Goal: Task Accomplishment & Management: Manage account settings

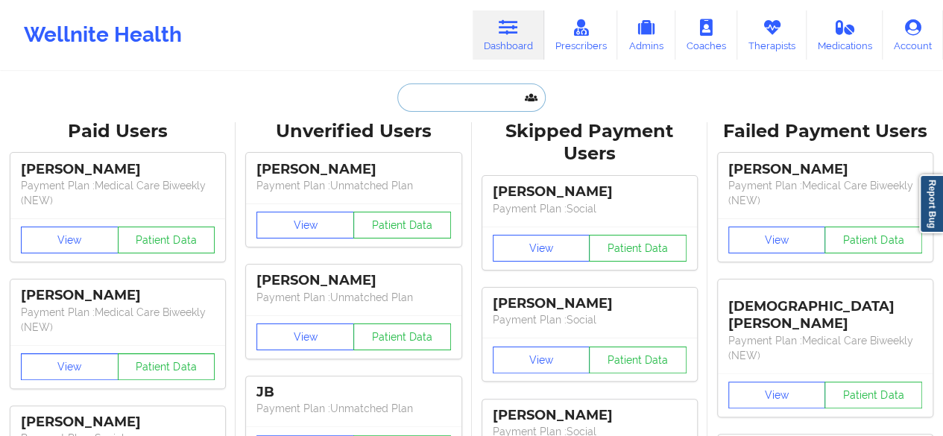
click at [470, 95] on input "text" at bounding box center [471, 97] width 148 height 28
paste input "[PERSON_NAME]"
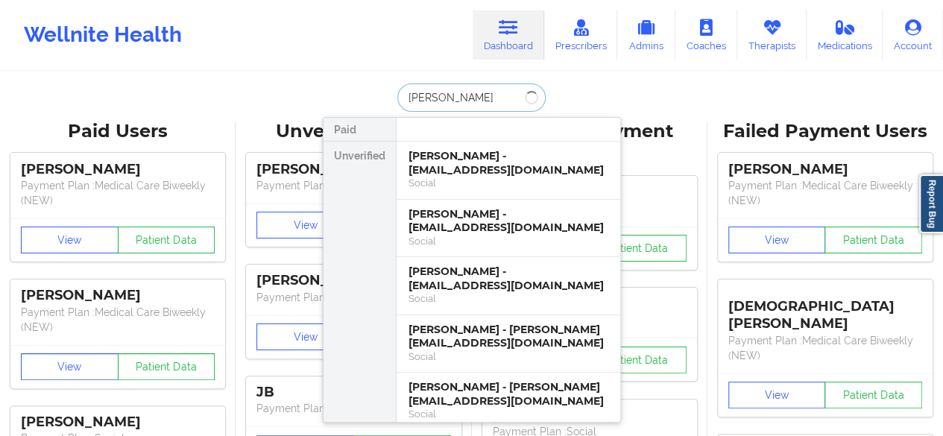
paste input "[PERSON_NAME]"
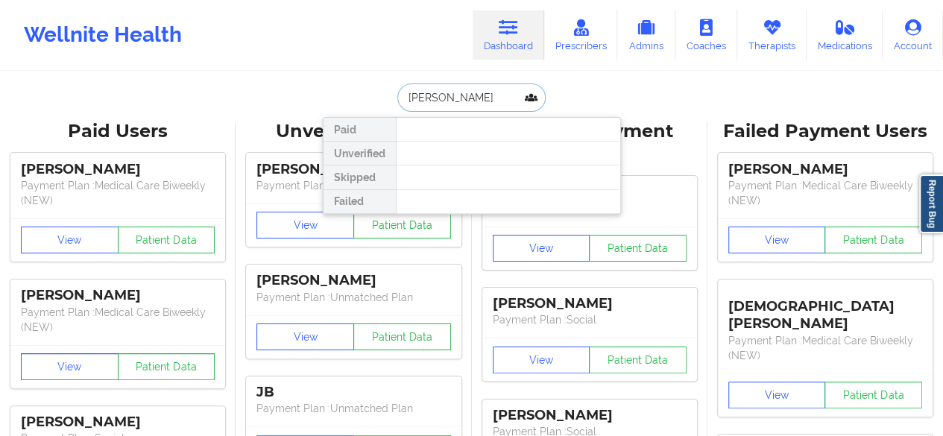
paste input "[PERSON_NAME]"
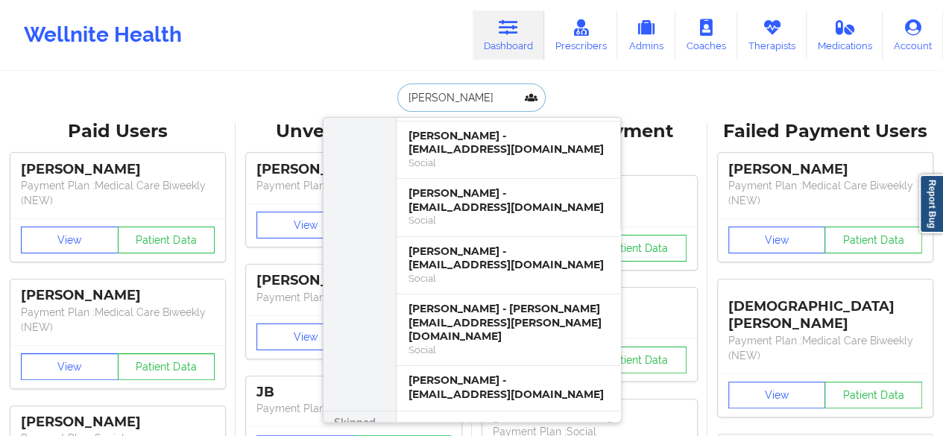
scroll to position [98, 0]
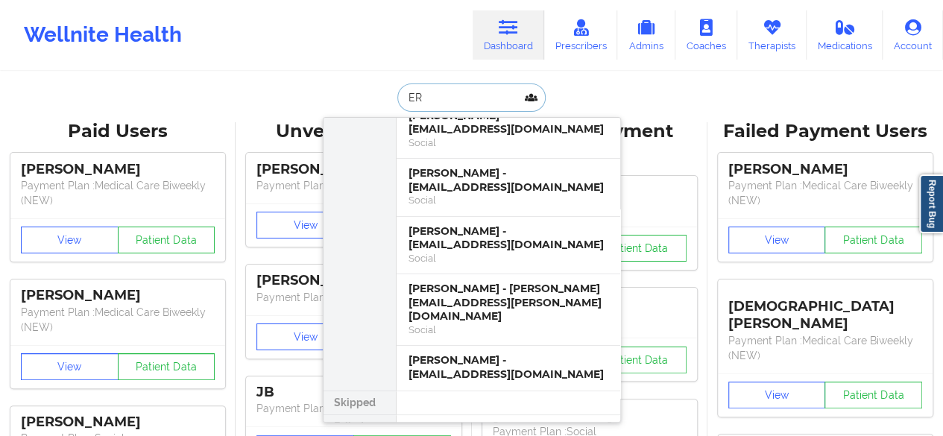
type input "E"
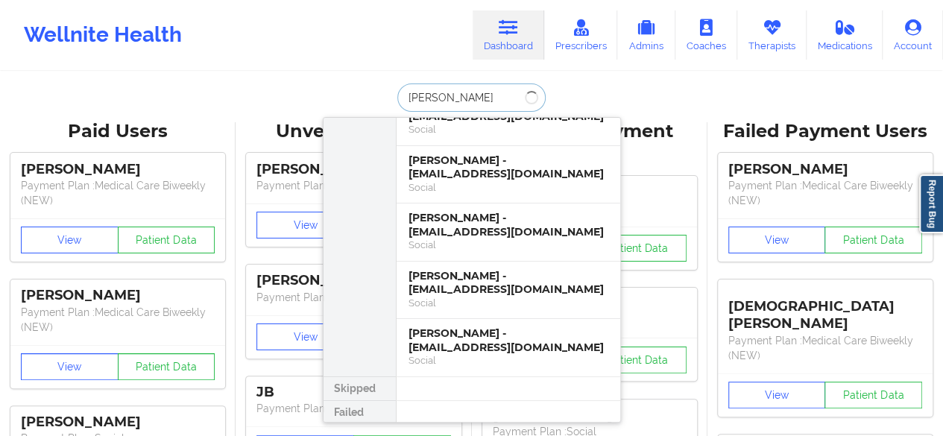
scroll to position [0, 0]
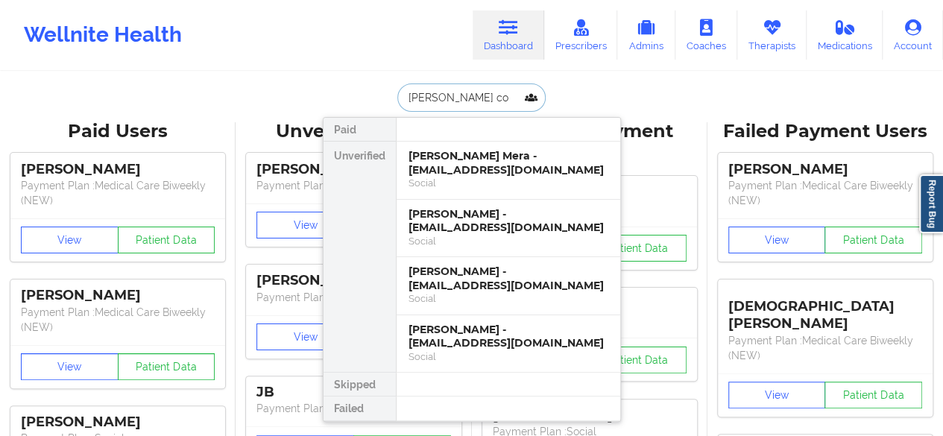
type input "[PERSON_NAME] cor"
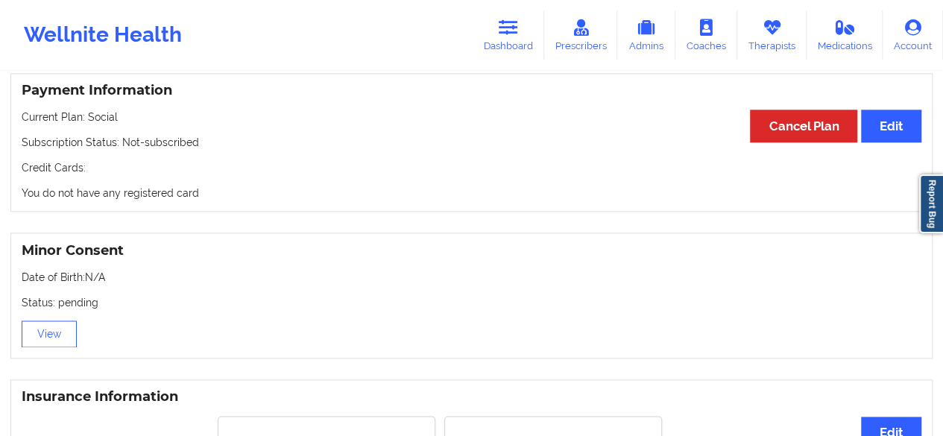
scroll to position [793, 0]
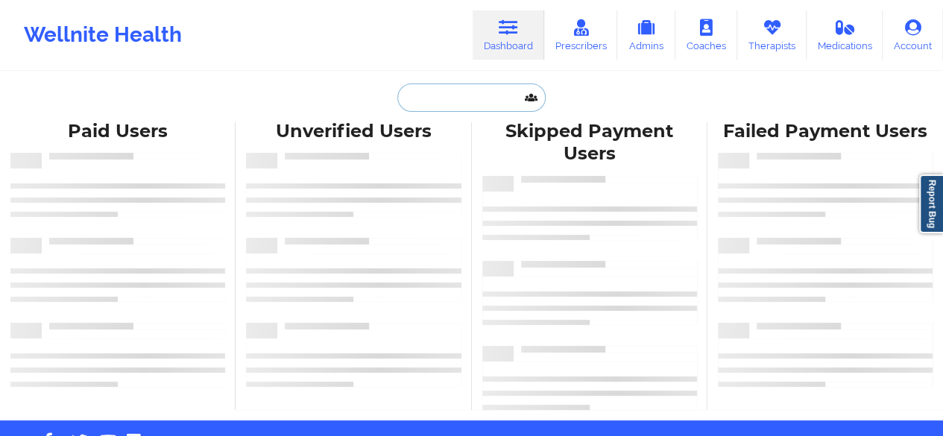
click at [440, 108] on input "text" at bounding box center [471, 97] width 148 height 28
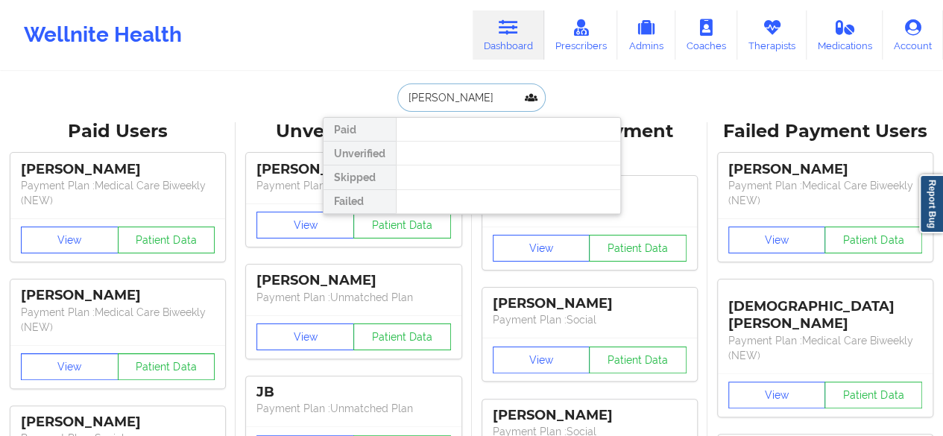
type input "[PERSON_NAME]"
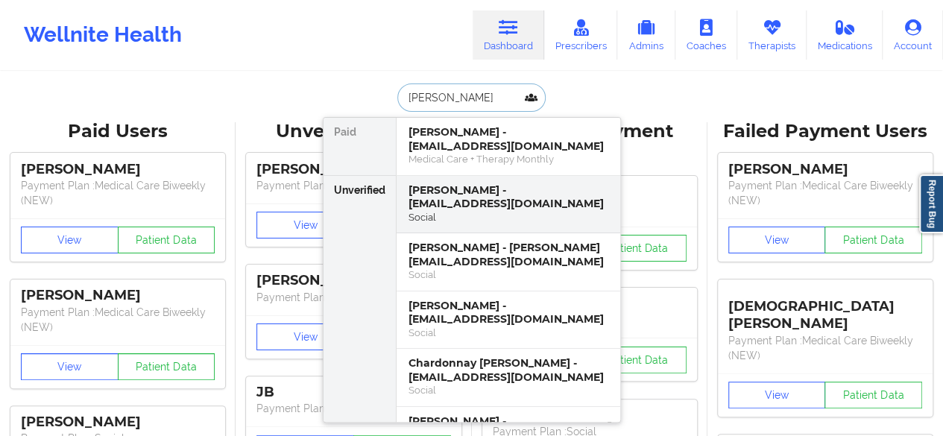
click at [496, 207] on div "Donna cook - morrisdd772@yahoo.com" at bounding box center [508, 197] width 200 height 28
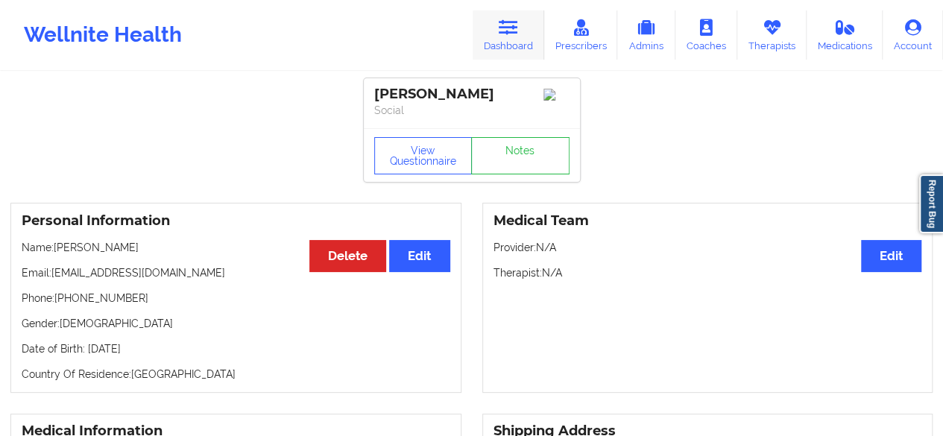
click at [508, 42] on link "Dashboard" at bounding box center [509, 34] width 72 height 49
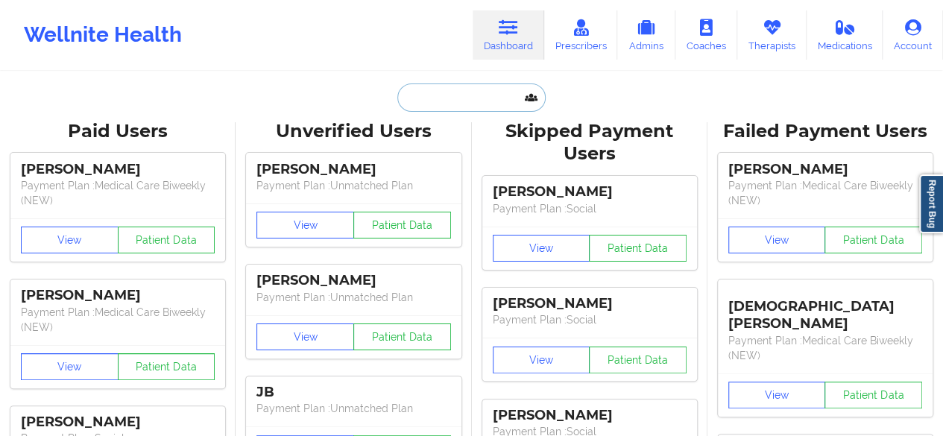
click at [464, 103] on input "text" at bounding box center [471, 97] width 148 height 28
paste input "Avril Leykam"
type input "Avril Leykam"
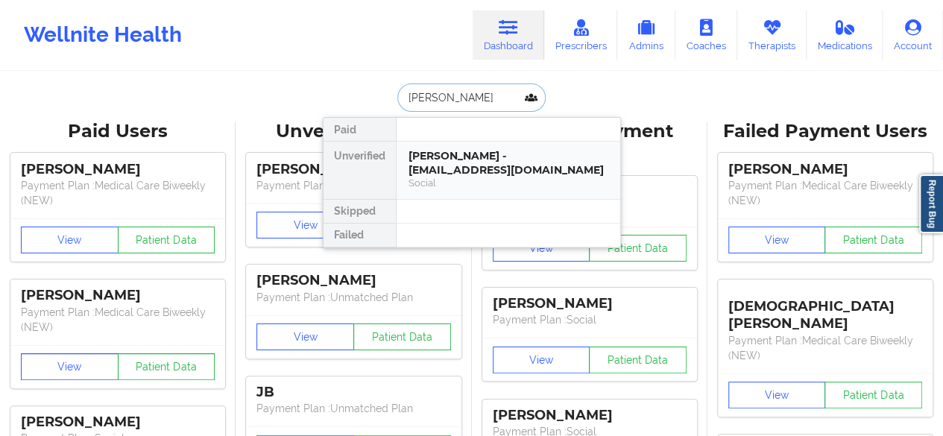
click at [447, 177] on div "Social" at bounding box center [508, 183] width 200 height 13
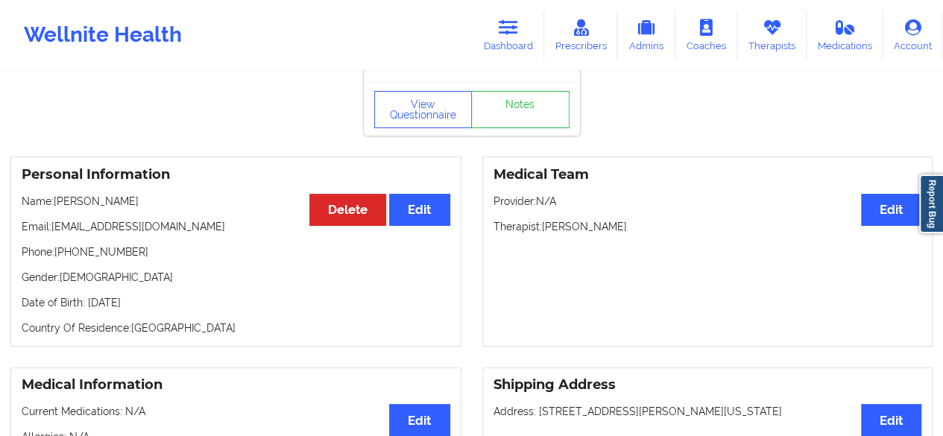
scroll to position [64, 0]
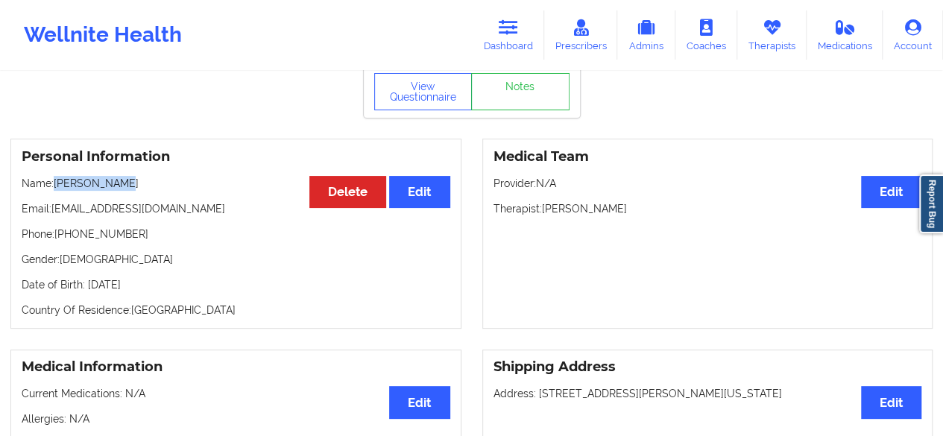
drag, startPoint x: 54, startPoint y: 187, endPoint x: 119, endPoint y: 187, distance: 65.6
click at [119, 187] on p "Name: Avril Leykam" at bounding box center [236, 183] width 429 height 15
copy p "Avril Leykam"
drag, startPoint x: 56, startPoint y: 239, endPoint x: 151, endPoint y: 236, distance: 95.5
click at [151, 236] on p "Phone: +19176247066" at bounding box center [236, 234] width 429 height 15
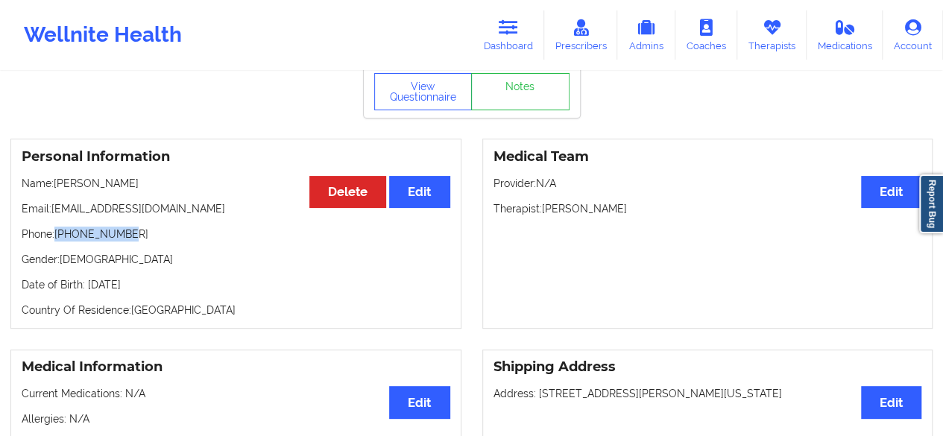
copy p "+19176247066"
drag, startPoint x: 53, startPoint y: 214, endPoint x: 189, endPoint y: 212, distance: 135.7
click at [189, 212] on p "Email: avrilleykam@gmail.com" at bounding box center [236, 208] width 429 height 15
copy p "avrilleykam@gmail.com"
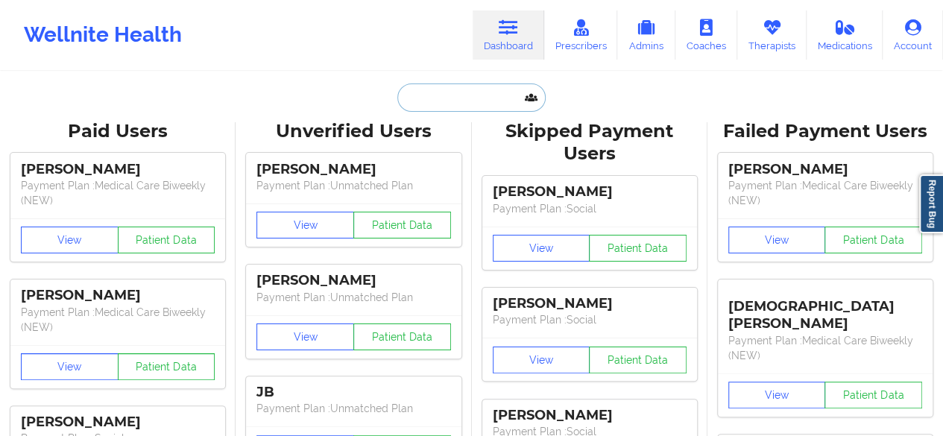
click at [442, 106] on input "text" at bounding box center [471, 97] width 148 height 28
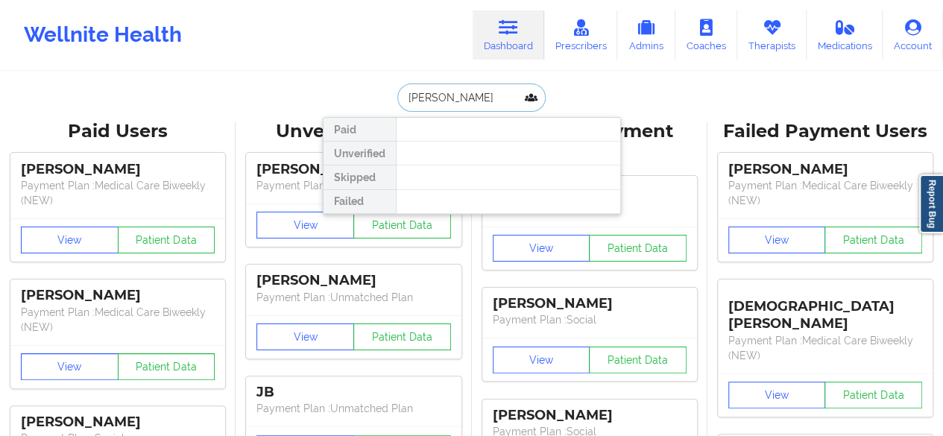
type input "[PERSON_NAME]"
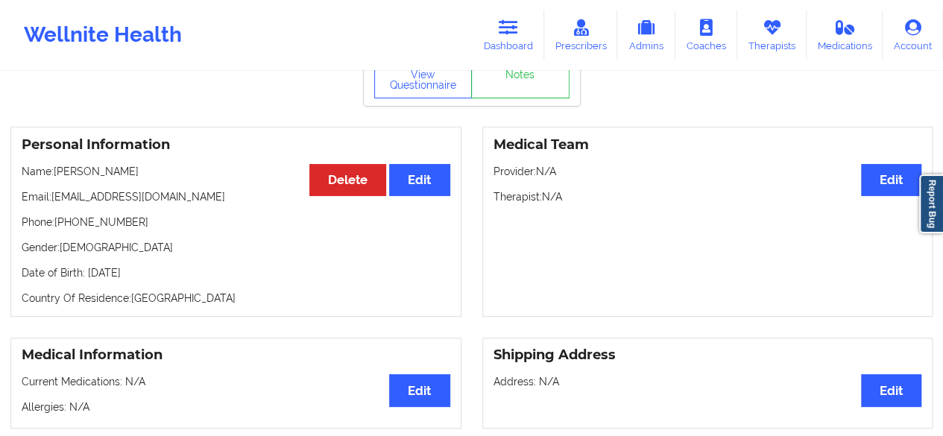
scroll to position [93, 0]
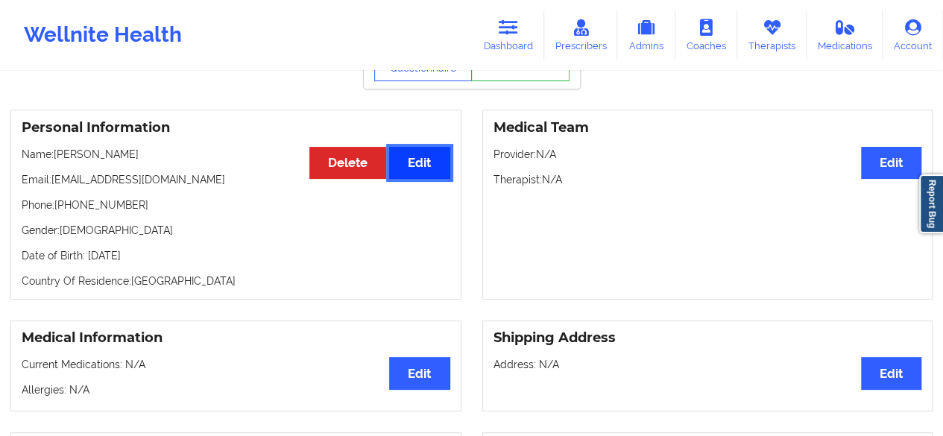
click at [414, 178] on button "Edit" at bounding box center [419, 163] width 60 height 32
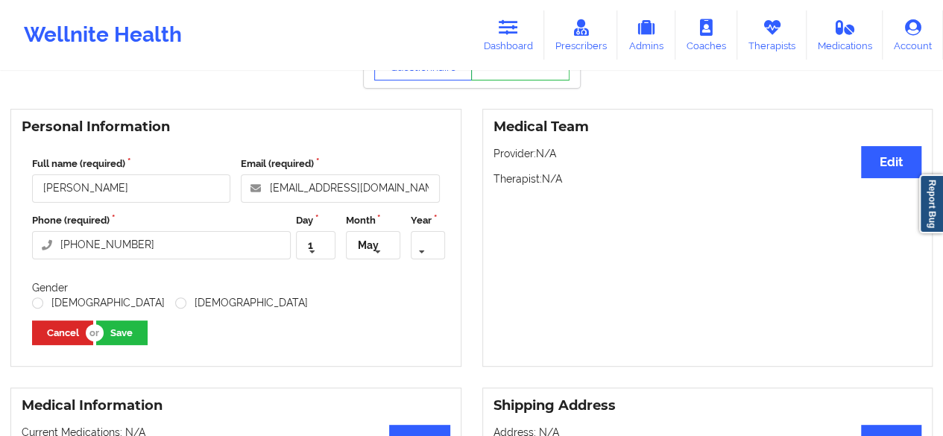
scroll to position [137, 0]
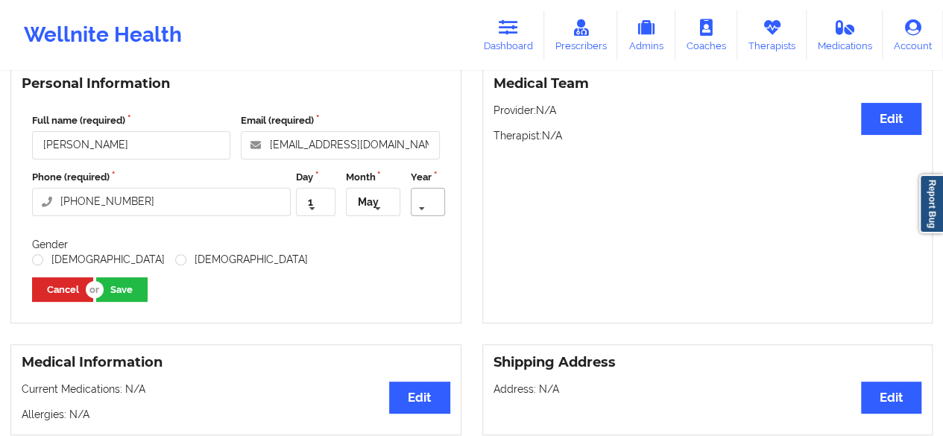
click at [422, 205] on icon at bounding box center [422, 209] width 22 height 28
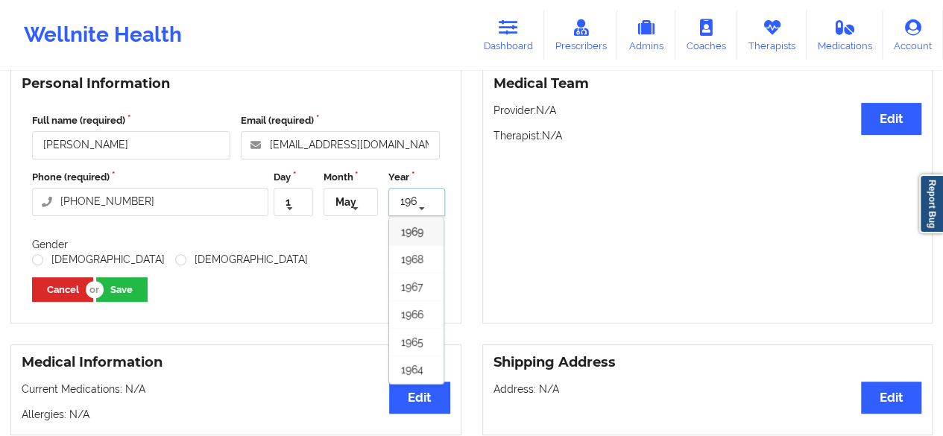
type input "1960"
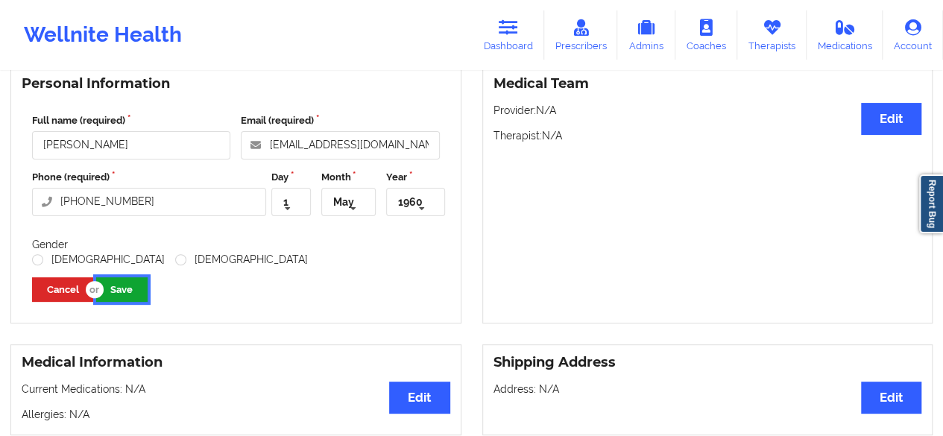
click at [120, 294] on button "Save" at bounding box center [121, 289] width 51 height 25
click at [122, 297] on button "Save" at bounding box center [121, 289] width 51 height 25
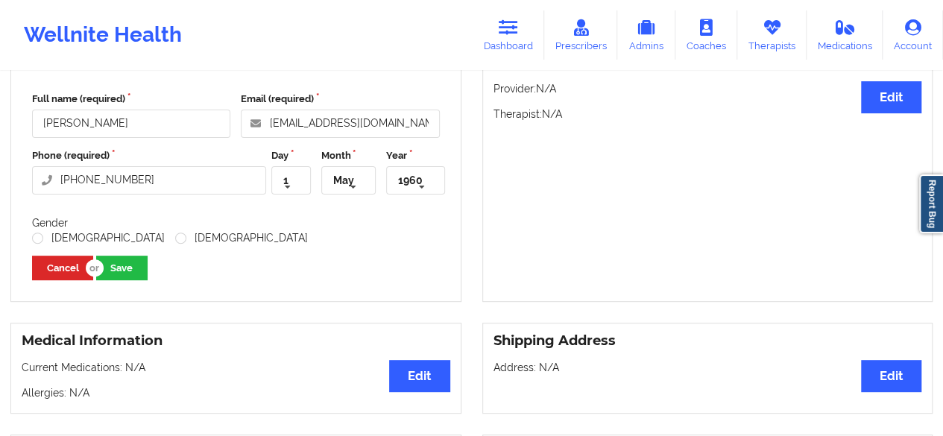
scroll to position [0, 0]
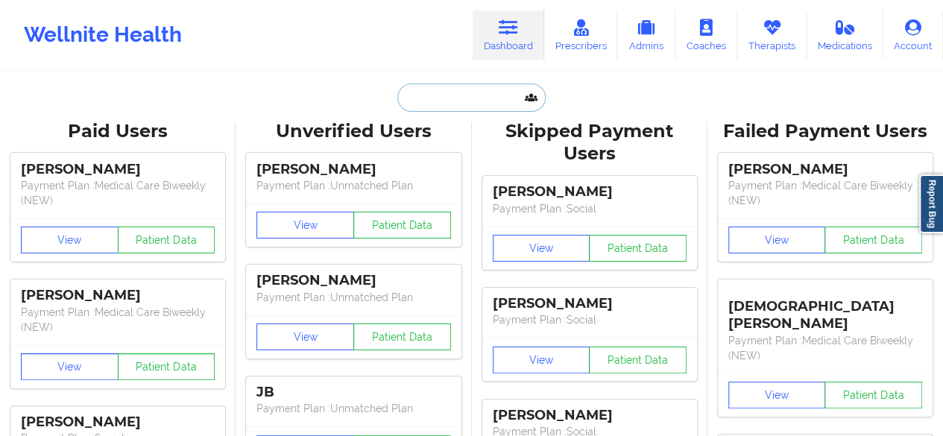
click at [464, 104] on input "text" at bounding box center [471, 97] width 148 height 28
paste input "TRISHAY"
type input "TRISHAY"
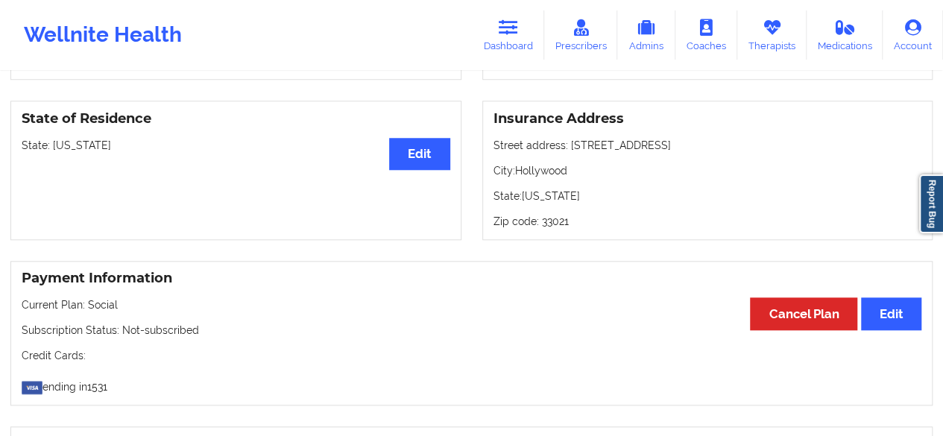
scroll to position [631, 0]
